Goal: Task Accomplishment & Management: Manage account settings

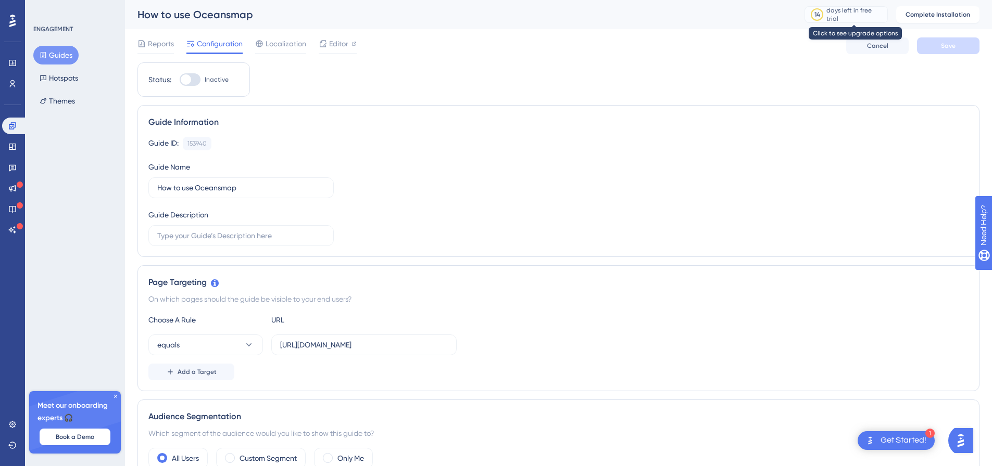
click at [861, 14] on div "days left in free trial" at bounding box center [855, 14] width 58 height 17
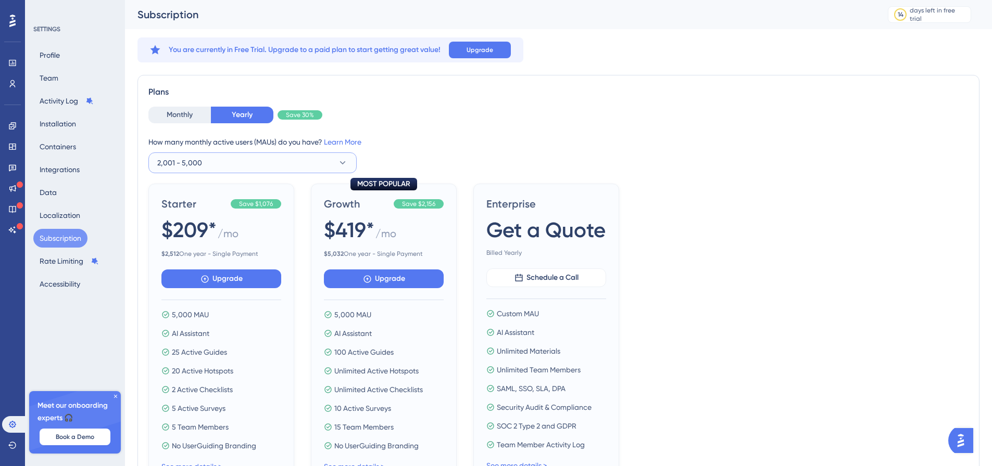
click at [282, 160] on button "2,001 - 5,000" at bounding box center [252, 163] width 208 height 21
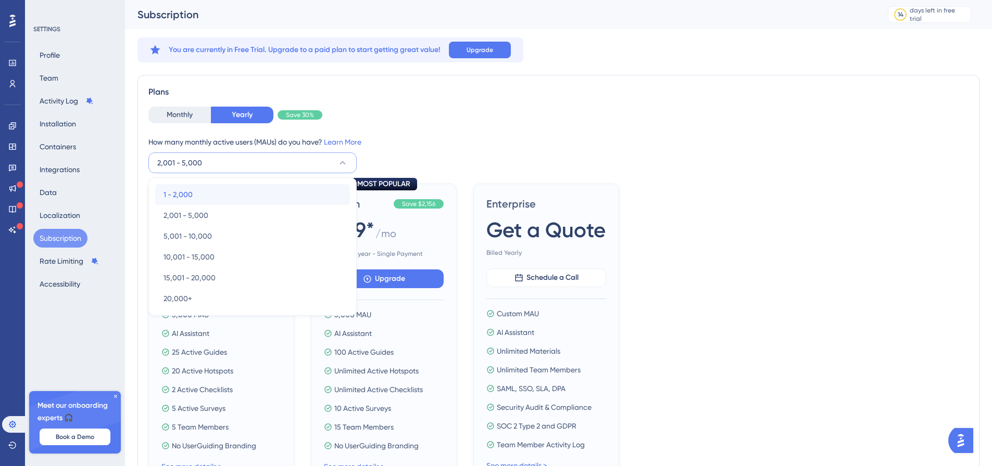
click at [224, 189] on div "1 - 2,000 1 - 2,000" at bounding box center [252, 194] width 178 height 21
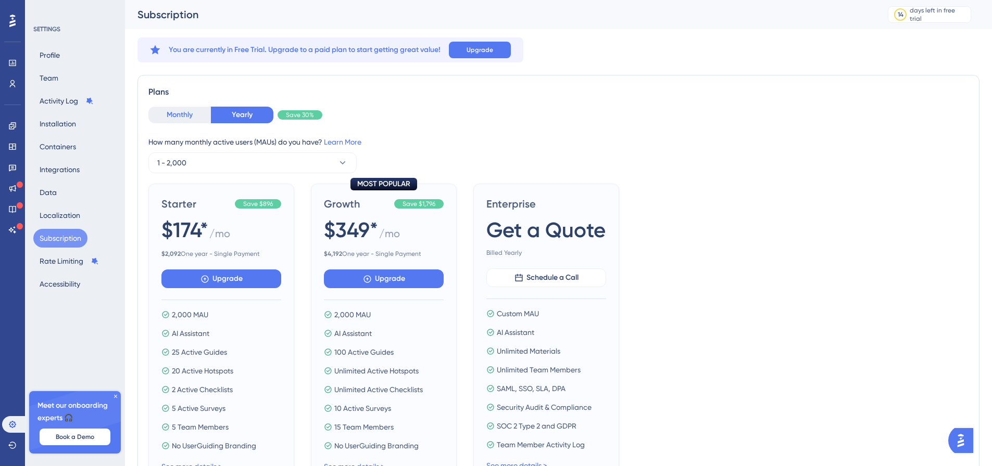
click at [167, 113] on button "Monthly" at bounding box center [179, 115] width 62 height 17
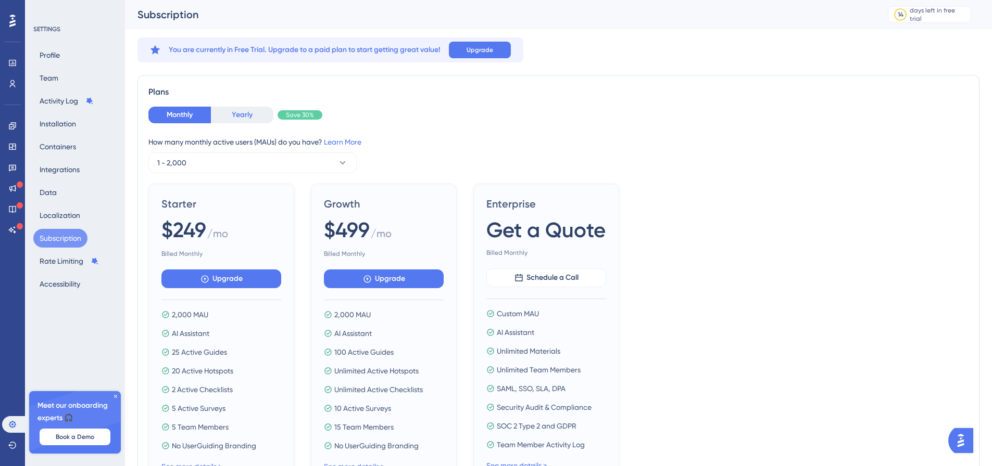
drag, startPoint x: 223, startPoint y: 111, endPoint x: 231, endPoint y: 117, distance: 9.4
click at [223, 112] on button "Yearly" at bounding box center [242, 115] width 62 height 17
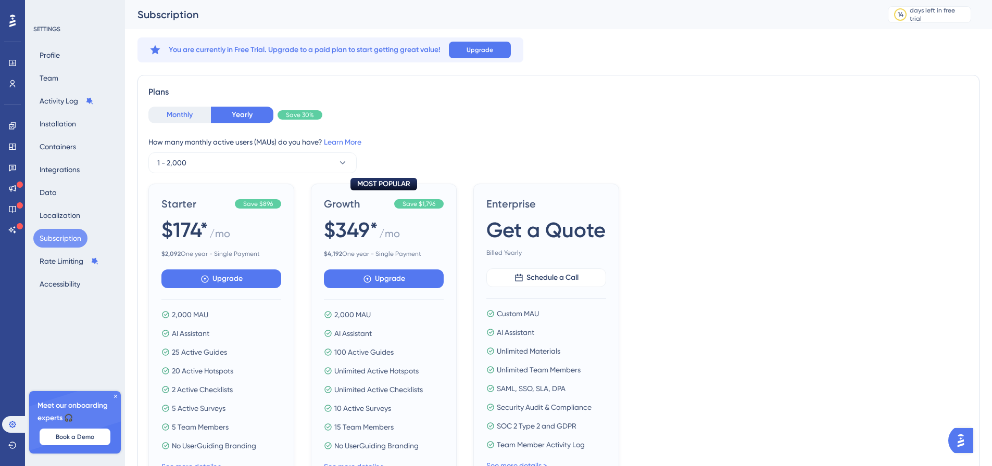
drag, startPoint x: 187, startPoint y: 116, endPoint x: 205, endPoint y: 117, distance: 17.7
click at [186, 116] on button "Monthly" at bounding box center [179, 115] width 62 height 17
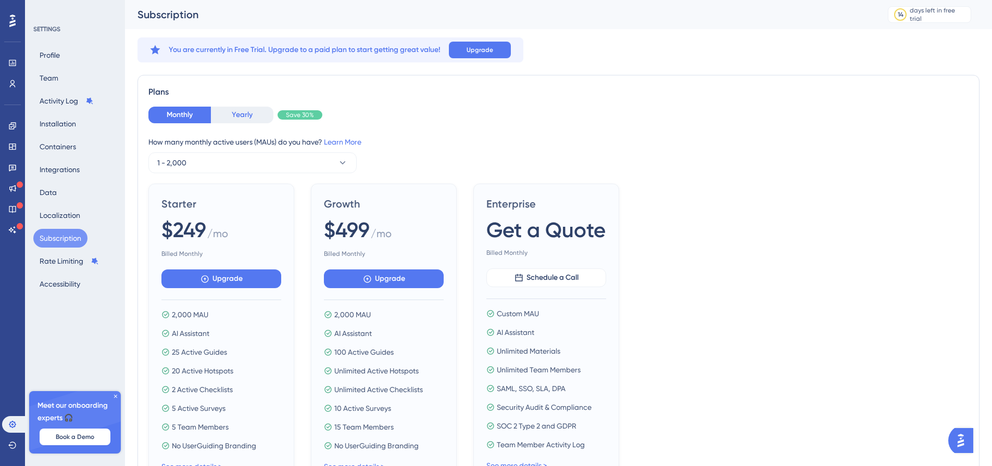
click at [245, 111] on button "Yearly" at bounding box center [242, 115] width 62 height 17
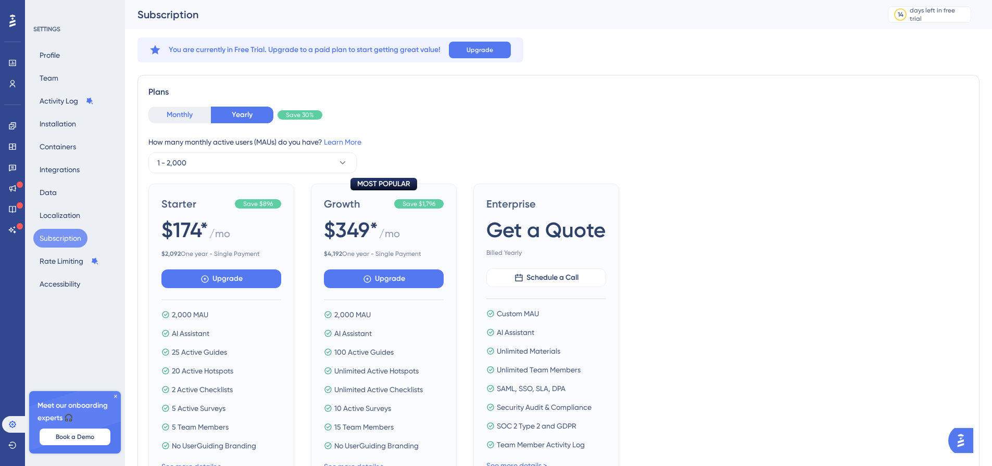
click at [182, 116] on button "Monthly" at bounding box center [179, 115] width 62 height 17
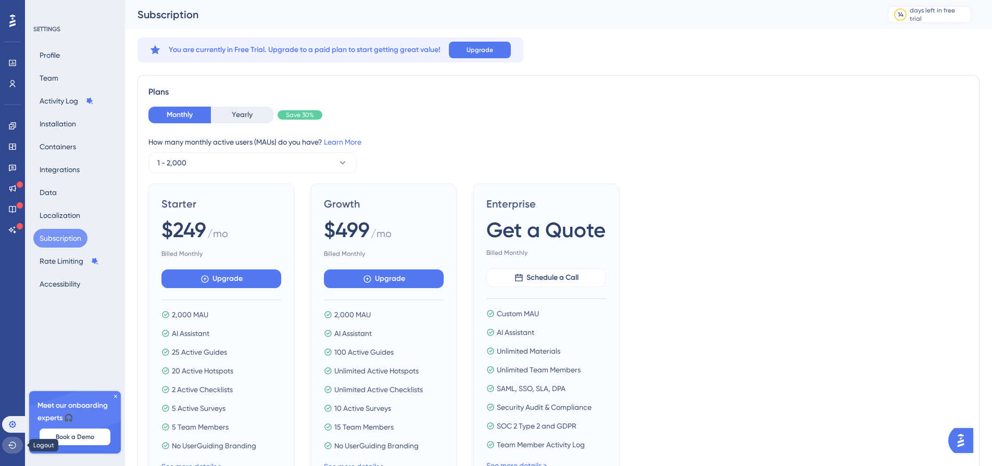
click at [11, 447] on icon at bounding box center [12, 445] width 8 height 8
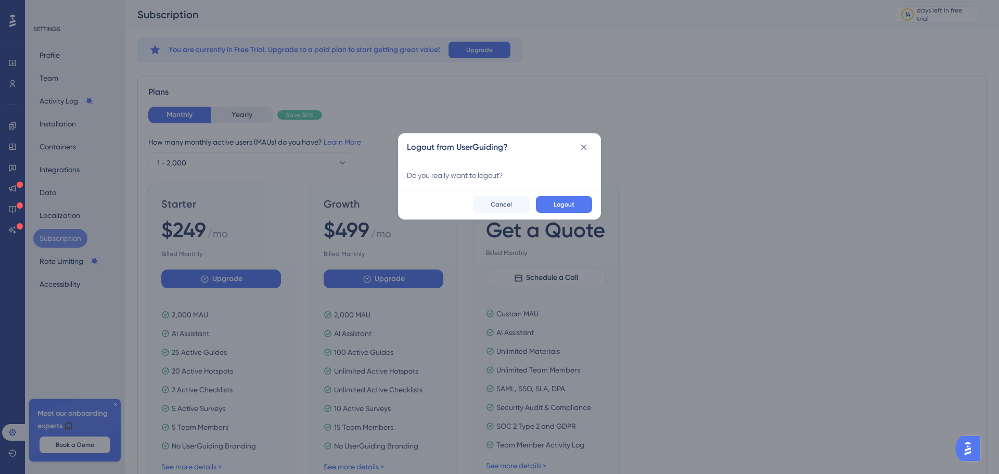
click at [34, 299] on div "Logout from UserGuiding? Do you really want to logout? Logout Cancel" at bounding box center [499, 237] width 999 height 474
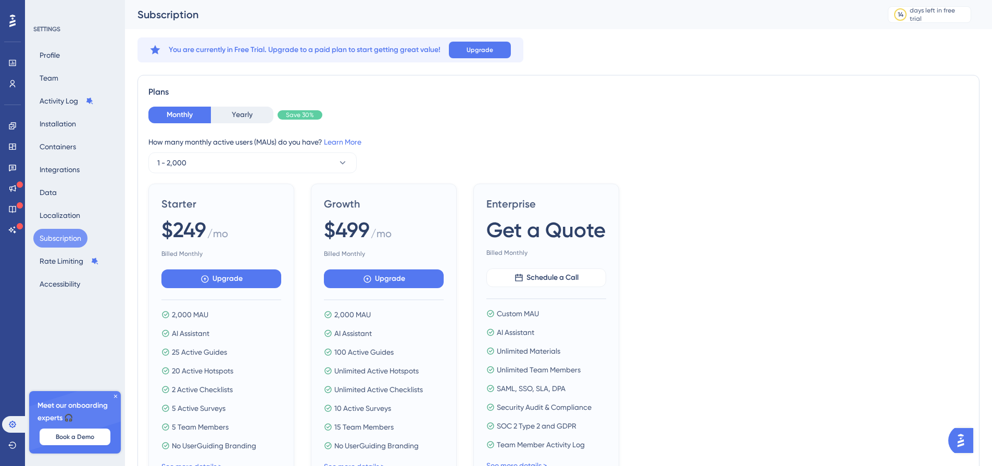
click at [115, 395] on icon at bounding box center [115, 397] width 6 height 6
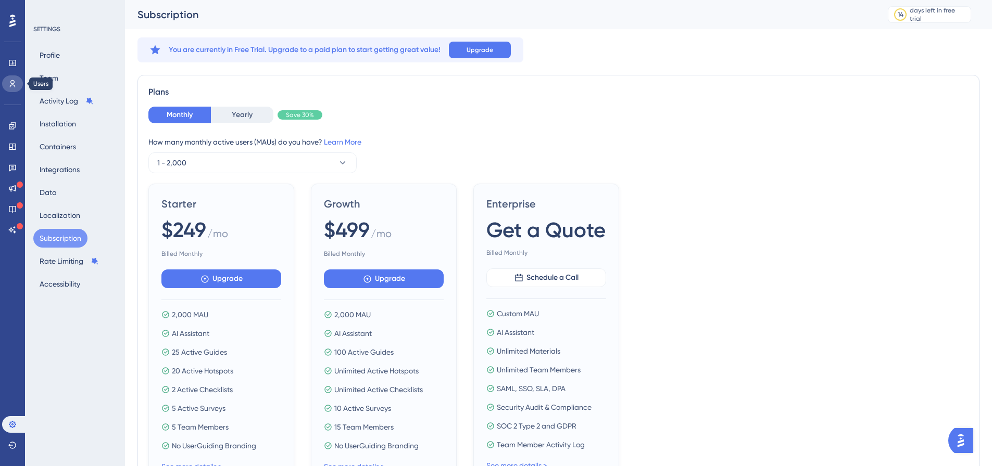
click at [9, 87] on icon at bounding box center [12, 84] width 8 height 8
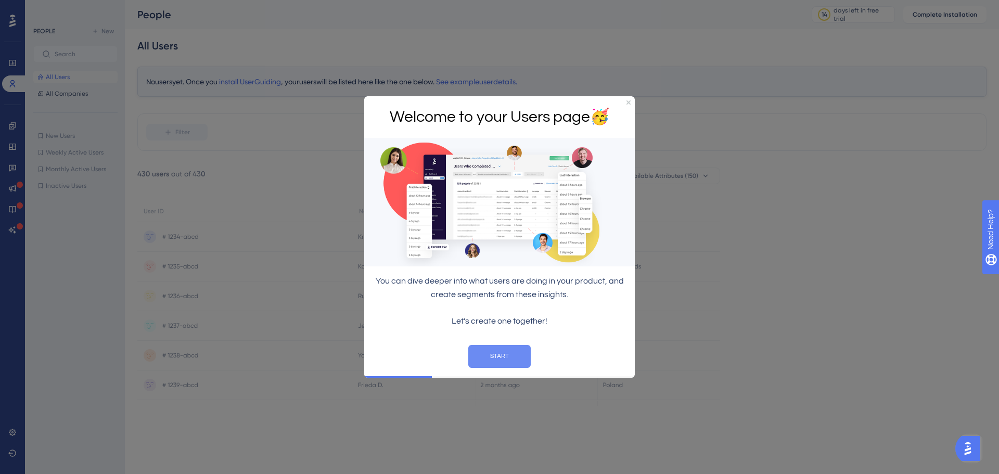
click at [507, 355] on button "START" at bounding box center [500, 356] width 62 height 23
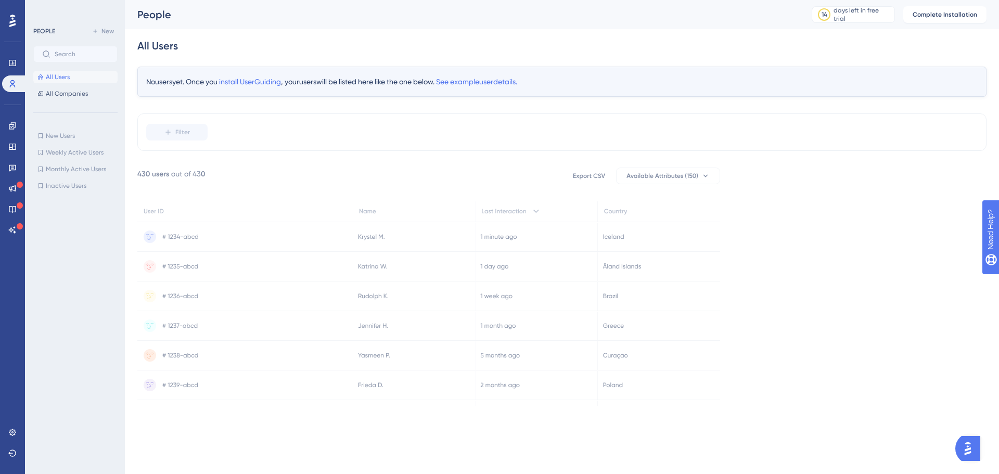
click at [11, 23] on icon at bounding box center [12, 21] width 6 height 12
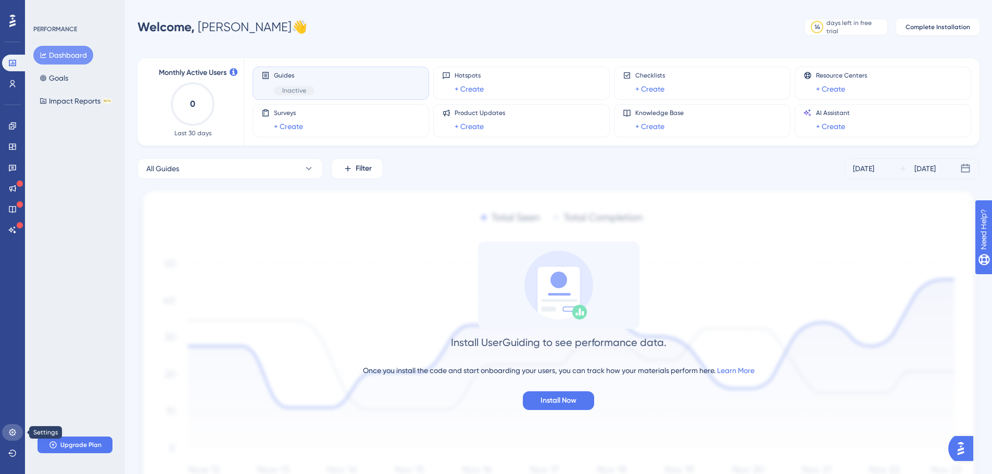
click at [18, 431] on link at bounding box center [12, 432] width 21 height 17
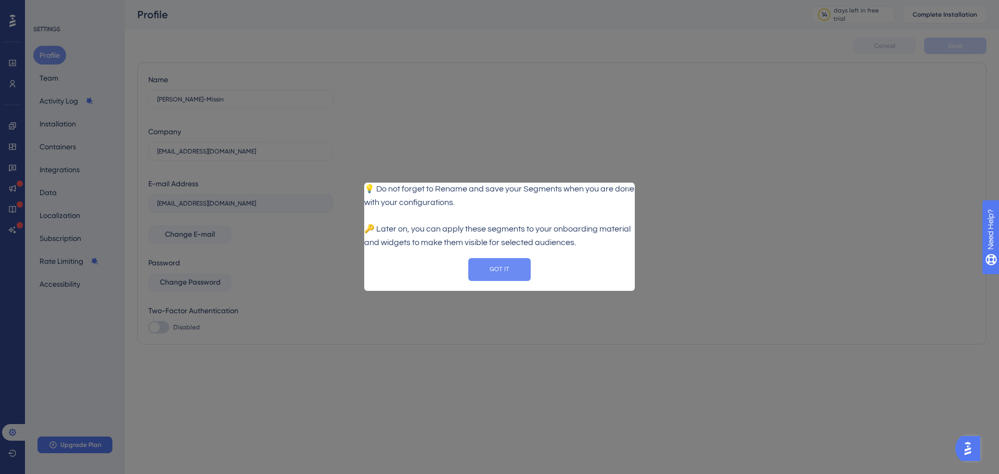
click at [511, 274] on button "GOT IT" at bounding box center [500, 269] width 62 height 23
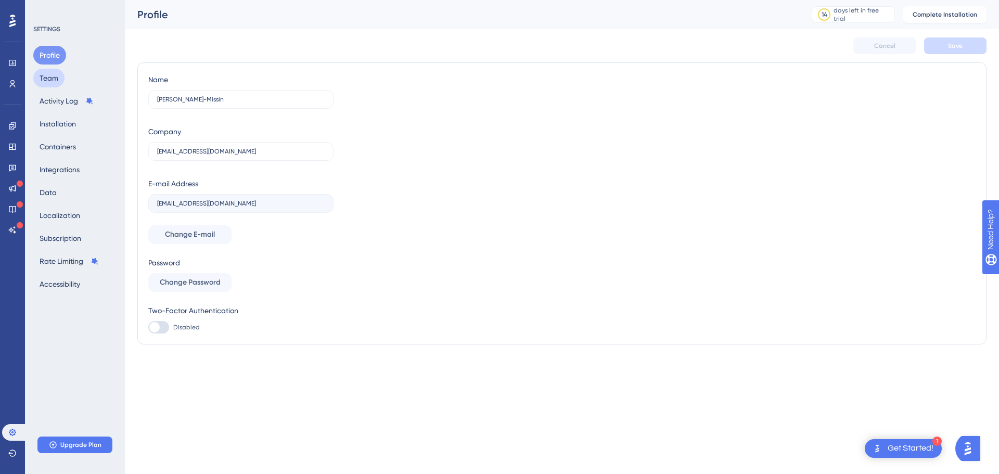
click at [55, 77] on button "Team" at bounding box center [48, 78] width 31 height 19
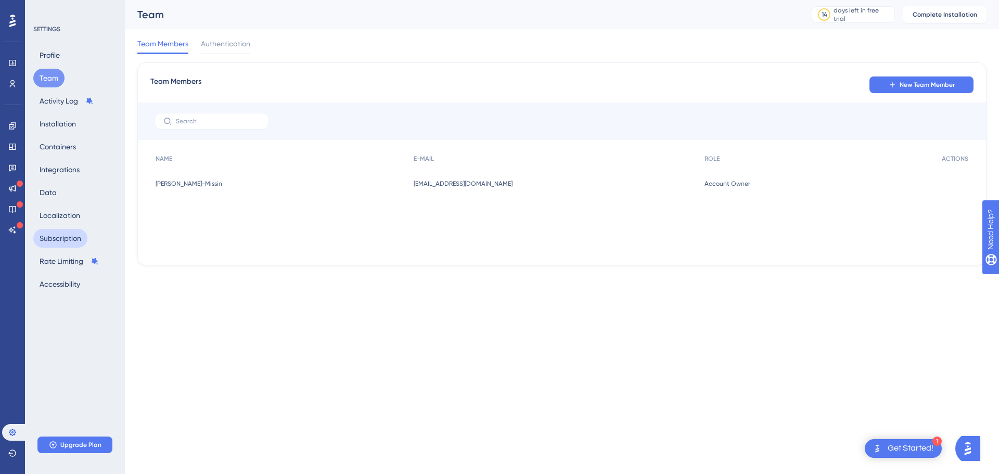
click at [71, 239] on button "Subscription" at bounding box center [60, 238] width 54 height 19
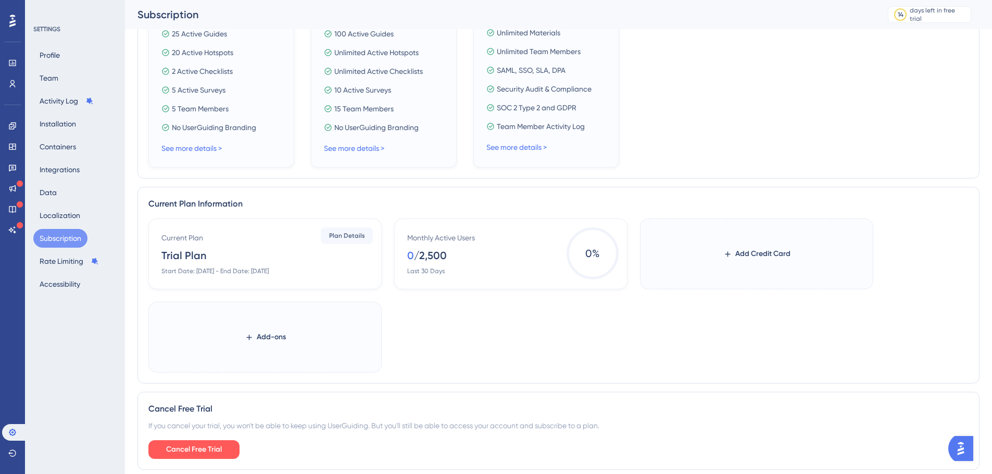
scroll to position [364, 0]
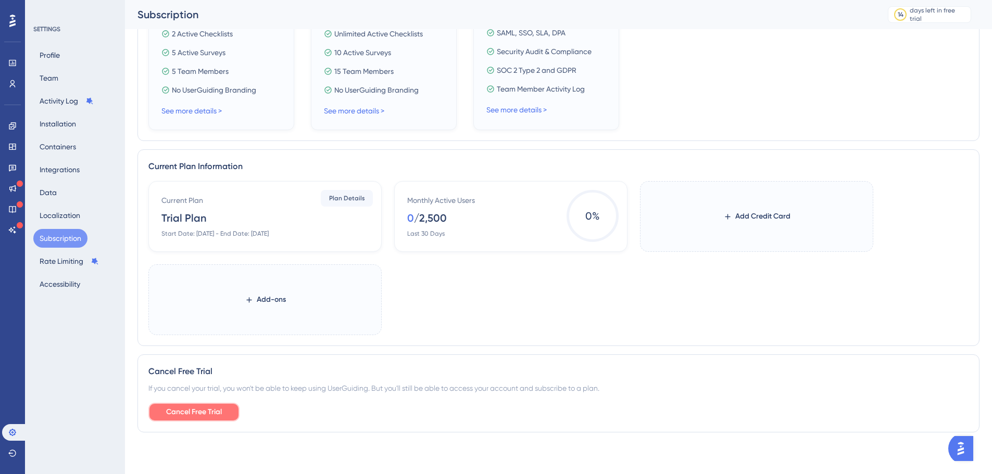
click at [205, 406] on span "Cancel Free Trial" at bounding box center [194, 412] width 56 height 12
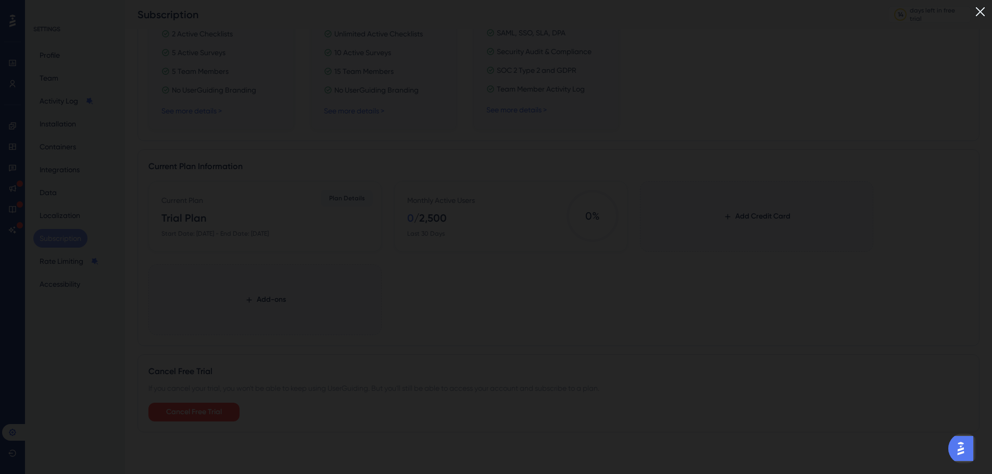
click at [988, 10] on img at bounding box center [979, 11] width 17 height 17
